Goal: Information Seeking & Learning: Learn about a topic

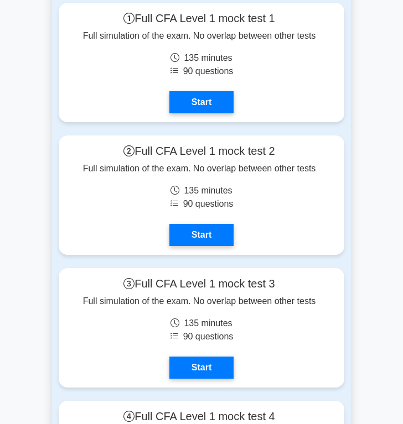
scroll to position [2490, 0]
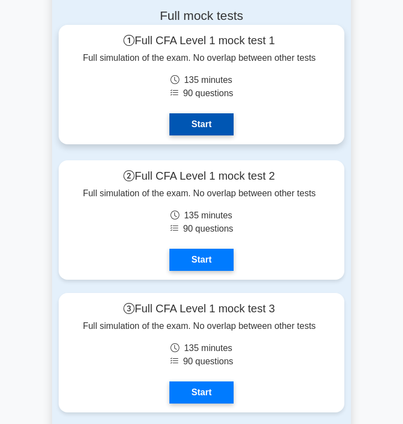
click at [206, 125] on link "Start" at bounding box center [201, 124] width 64 height 22
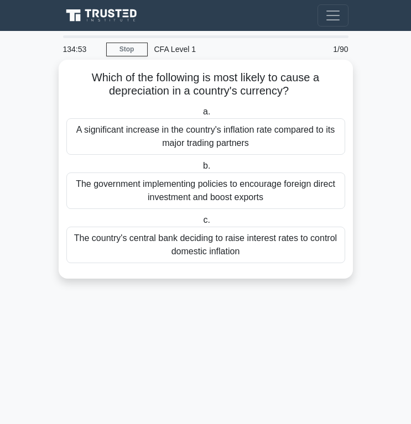
click at [232, 137] on div "A significant increase in the country's inflation rate compared to its major tr…" at bounding box center [205, 136] width 279 height 37
click at [201, 116] on input "a. A significant increase in the country's inflation rate compared to its major…" at bounding box center [201, 111] width 0 height 7
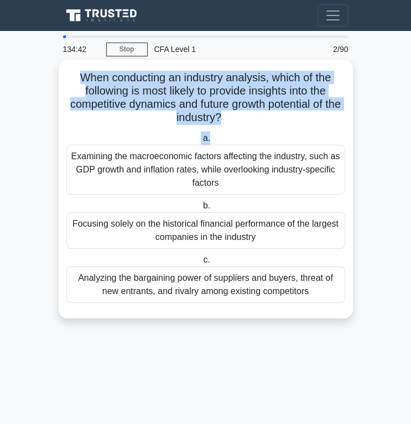
drag, startPoint x: 73, startPoint y: 72, endPoint x: 297, endPoint y: 132, distance: 231.5
click at [297, 132] on div "When conducting an industry analysis, which of the following is most likely to …" at bounding box center [206, 189] width 286 height 250
